Goal: Find specific page/section: Find specific page/section

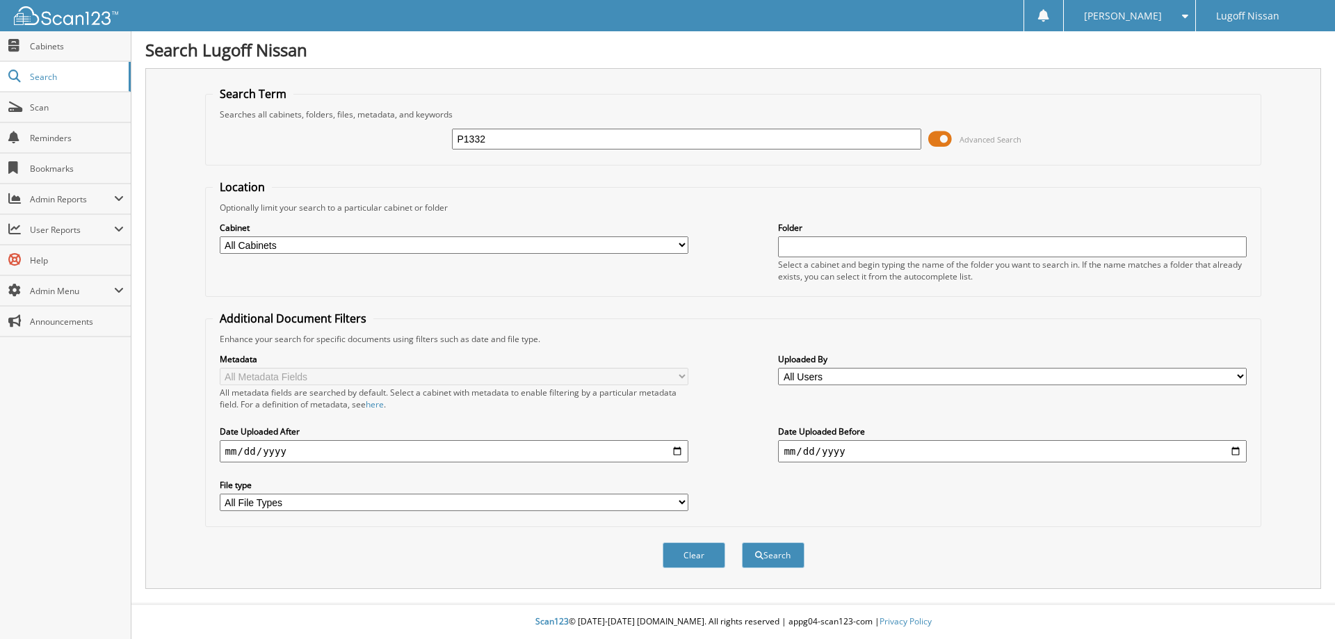
type input "P1332"
click at [742, 542] on button "Search" at bounding box center [773, 555] width 63 height 26
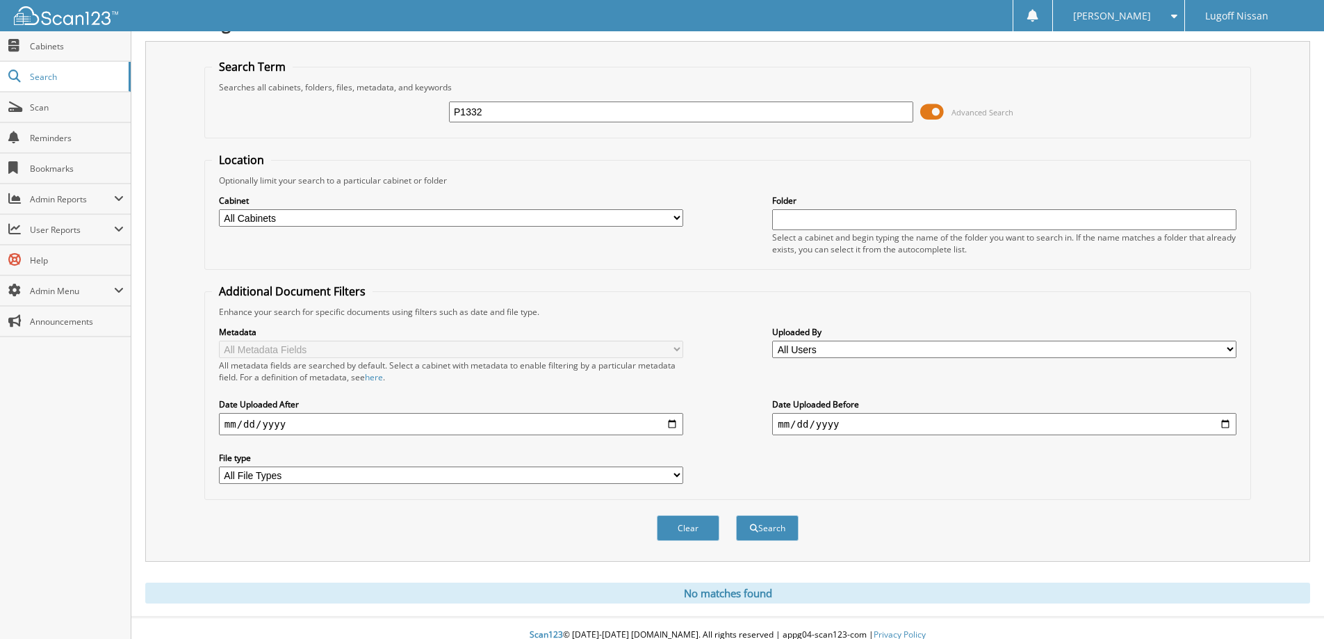
scroll to position [41, 0]
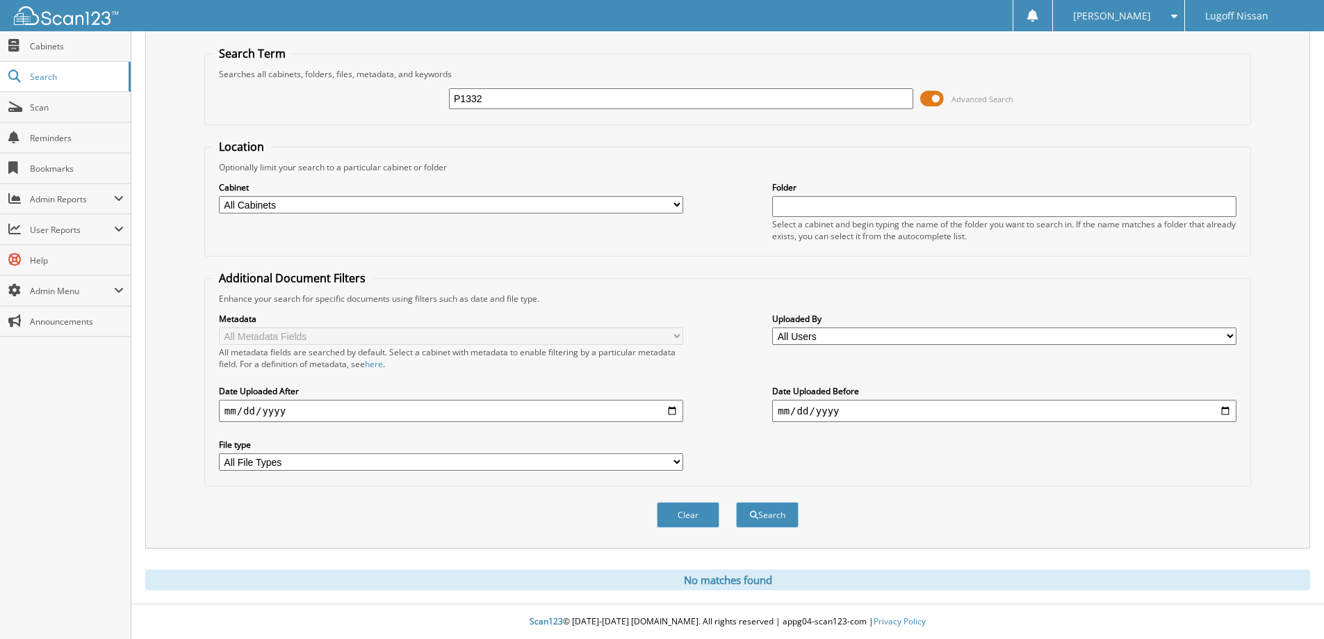
drag, startPoint x: 480, startPoint y: 97, endPoint x: 149, endPoint y: 44, distance: 334.4
click at [160, 51] on div "Search Term Searches all cabinets, folders, files, metadata, and keywords P1332…" at bounding box center [727, 288] width 1165 height 521
paste input "KM8S3DA19MU010180"
type input "KM8S3DA19MU010180"
click at [736, 502] on button "Search" at bounding box center [767, 515] width 63 height 26
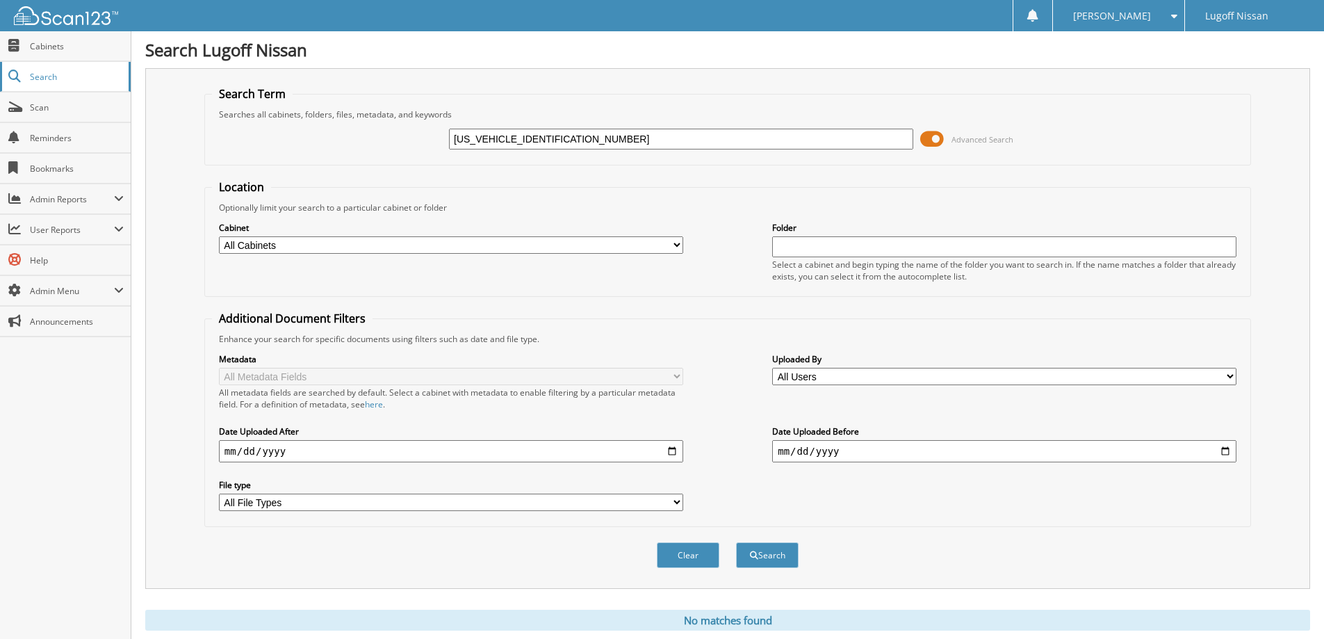
drag, startPoint x: 591, startPoint y: 136, endPoint x: 65, endPoint y: 82, distance: 528.3
click at [65, 82] on body "[PERSON_NAME] Settings Logout Lugoff Nissan Close Cabinets Search Scan SSP" at bounding box center [662, 339] width 1324 height 679
click at [544, 133] on input "text" at bounding box center [681, 139] width 464 height 21
type input "NORTH STRAND NISSAN"
click at [736, 542] on button "Search" at bounding box center [767, 555] width 63 height 26
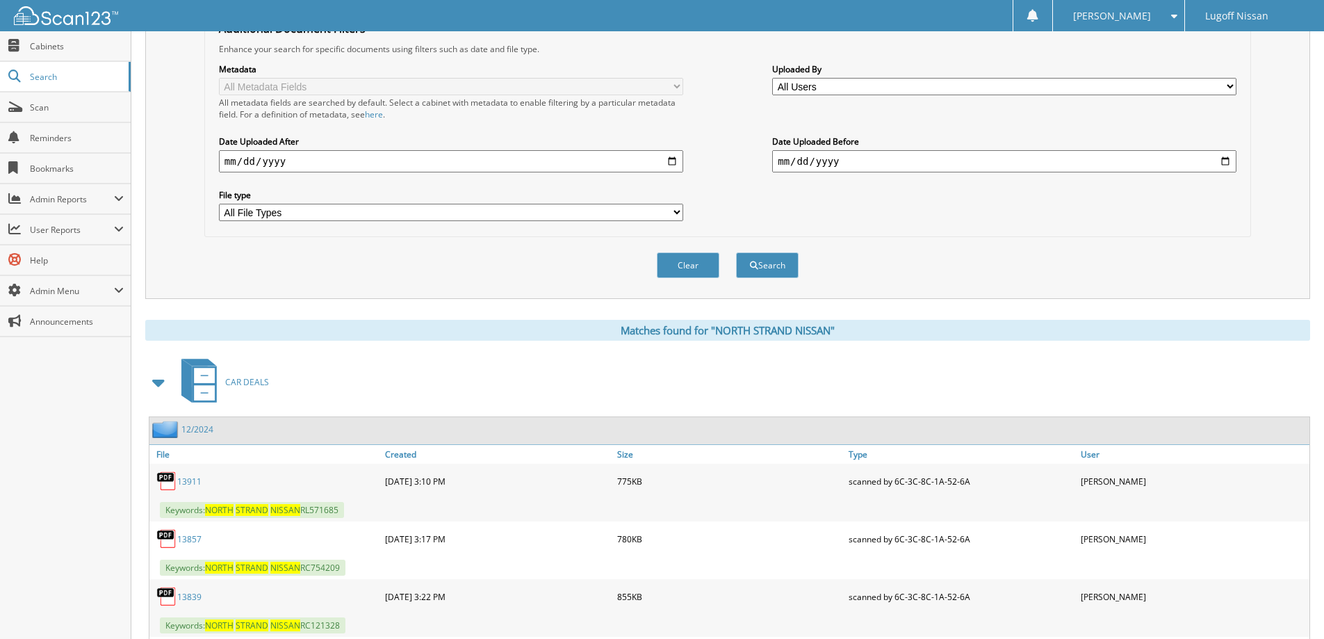
scroll to position [370, 0]
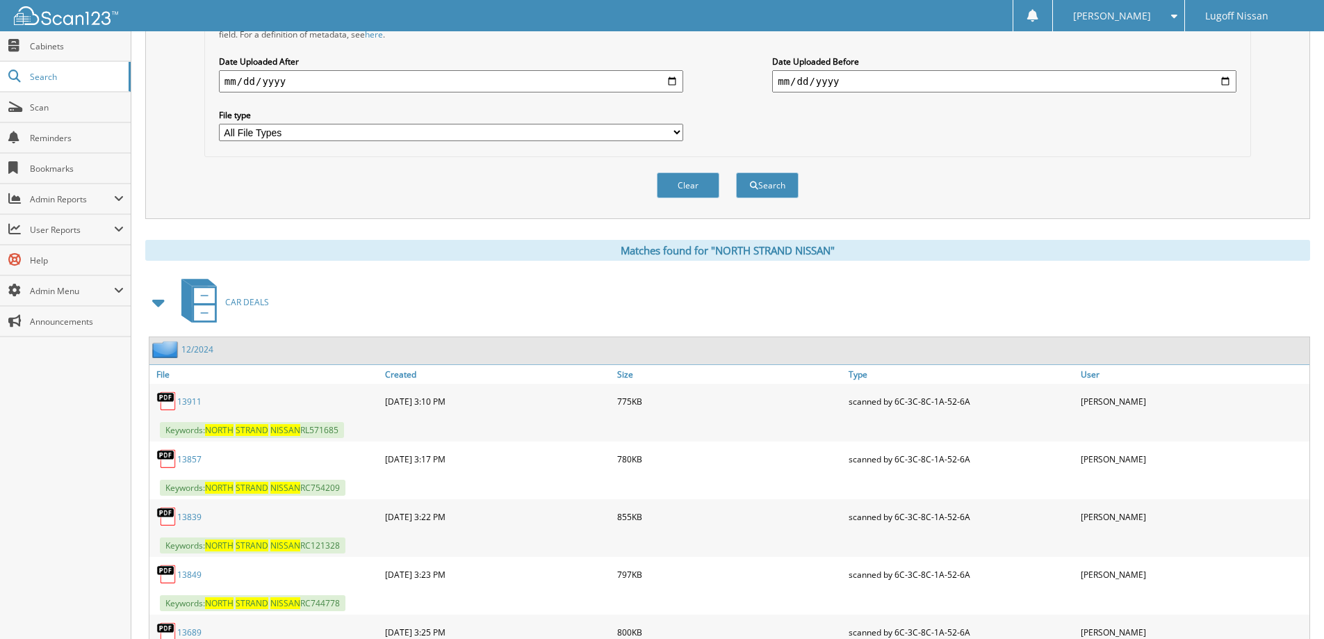
click at [241, 300] on span "CAR DEALS" at bounding box center [247, 302] width 44 height 12
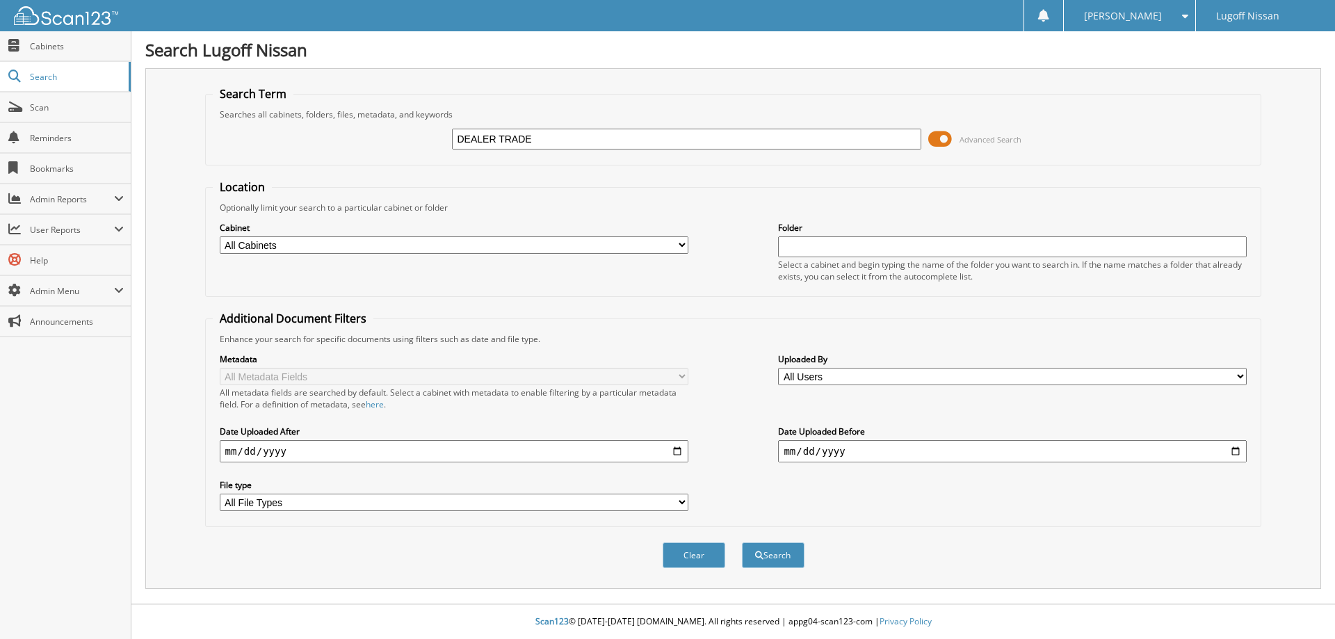
type input "DEALER TRADE"
click at [742, 542] on button "Search" at bounding box center [773, 555] width 63 height 26
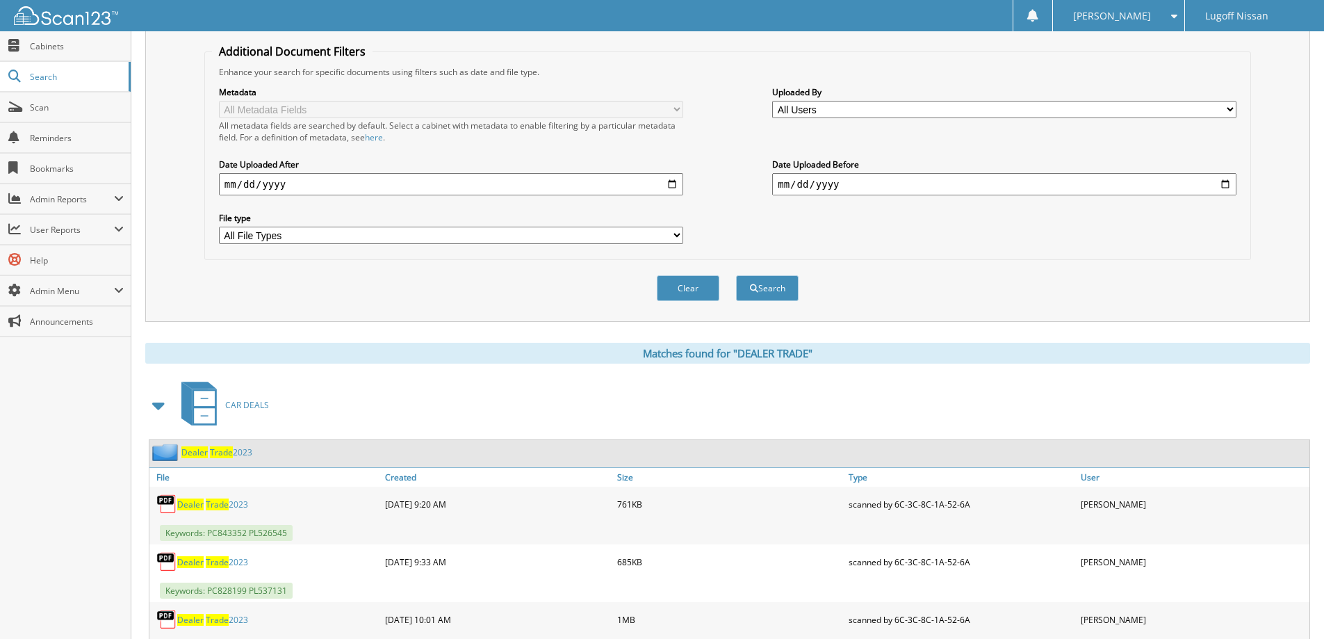
scroll to position [417, 0]
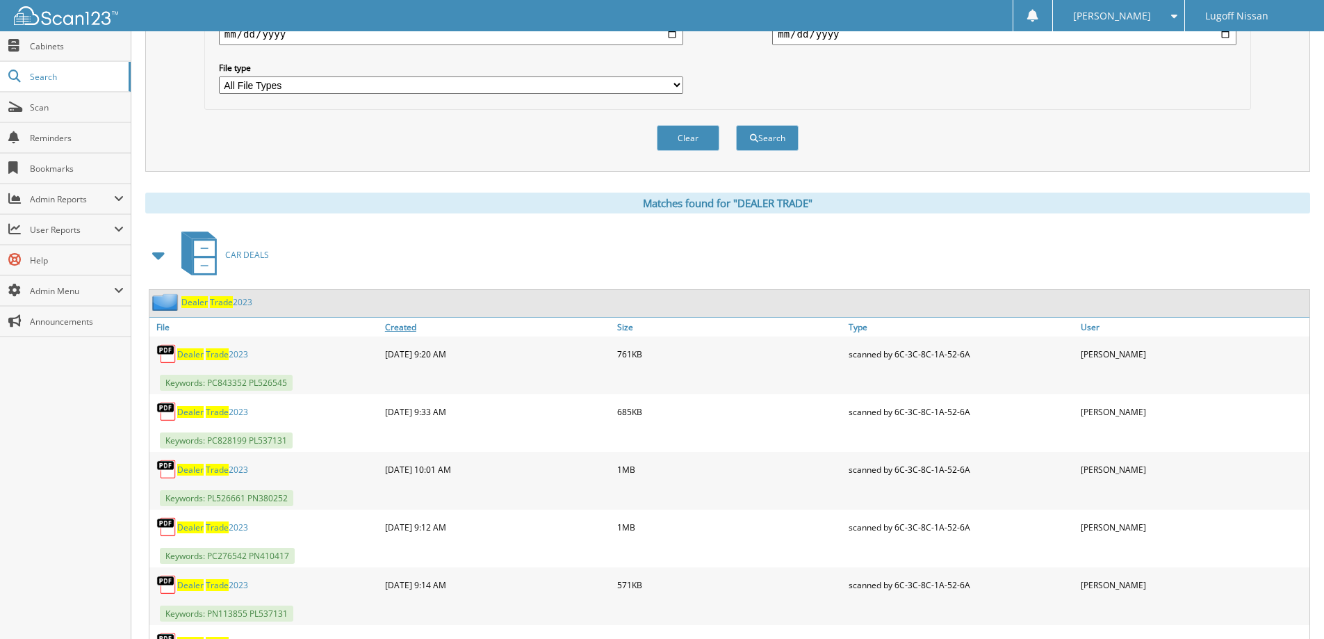
click at [406, 321] on link "Created" at bounding box center [498, 327] width 232 height 19
click at [415, 327] on link "Created" at bounding box center [498, 327] width 232 height 19
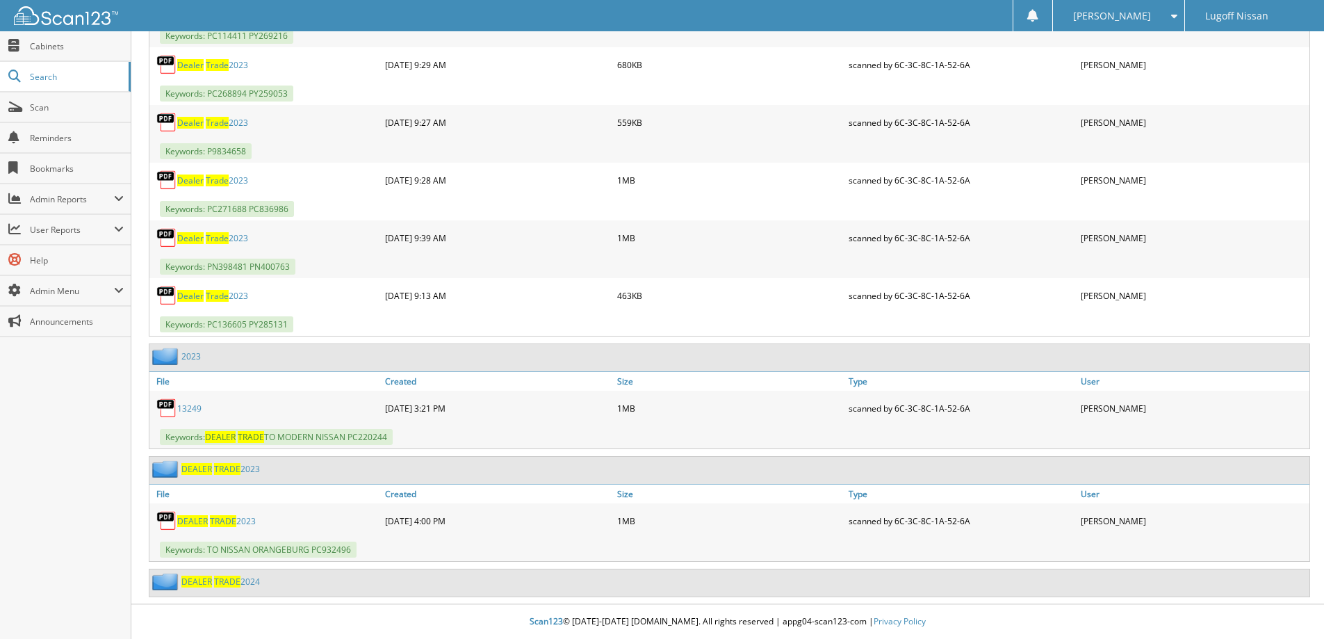
scroll to position [1363, 0]
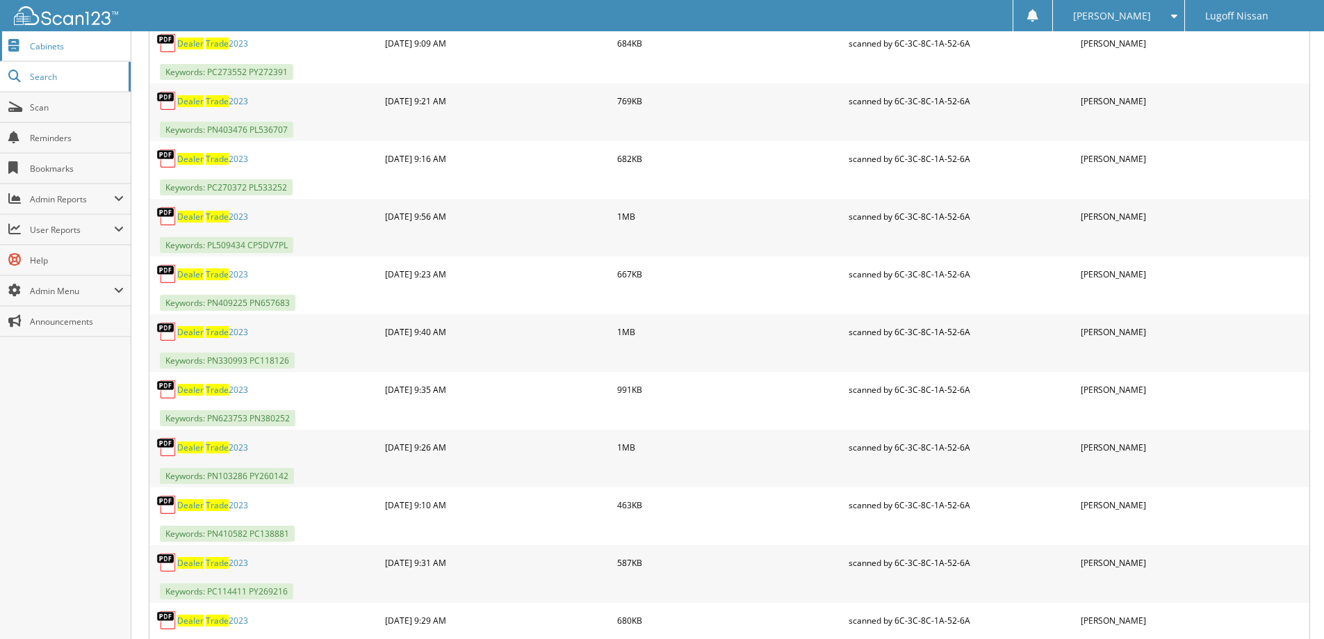
click at [56, 49] on span "Cabinets" at bounding box center [77, 46] width 94 height 12
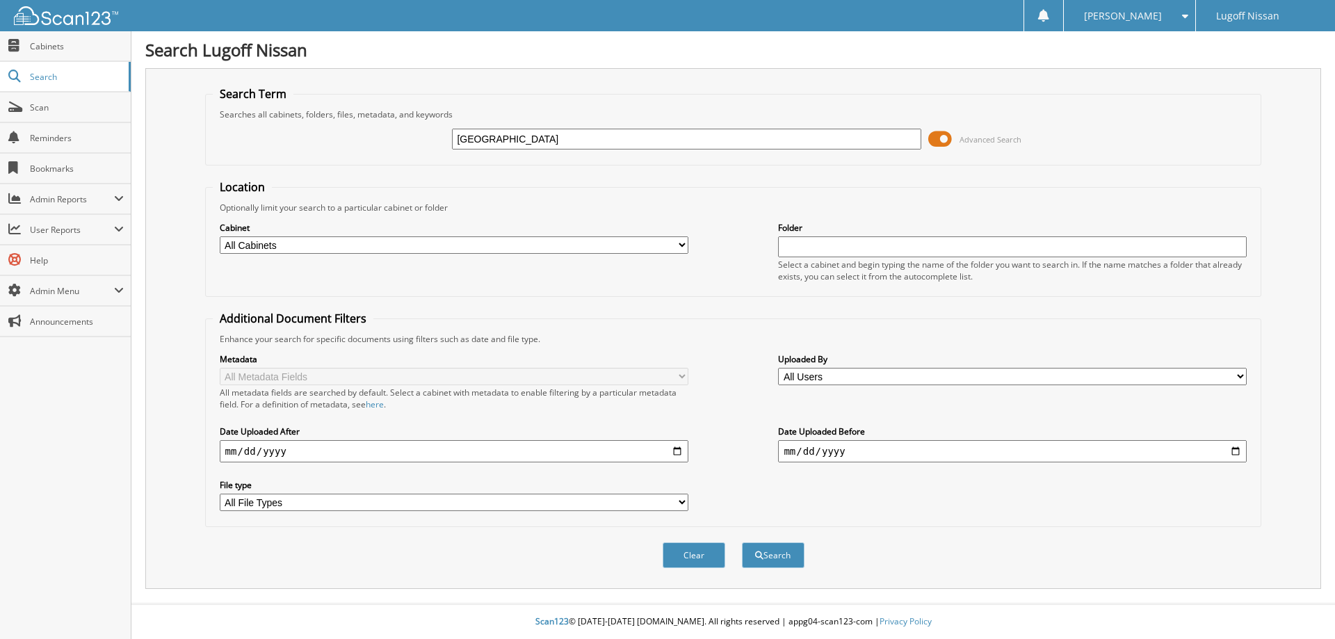
type input "[GEOGRAPHIC_DATA]"
click at [742, 542] on button "Search" at bounding box center [773, 555] width 63 height 26
